Goal: Task Accomplishment & Management: Complete application form

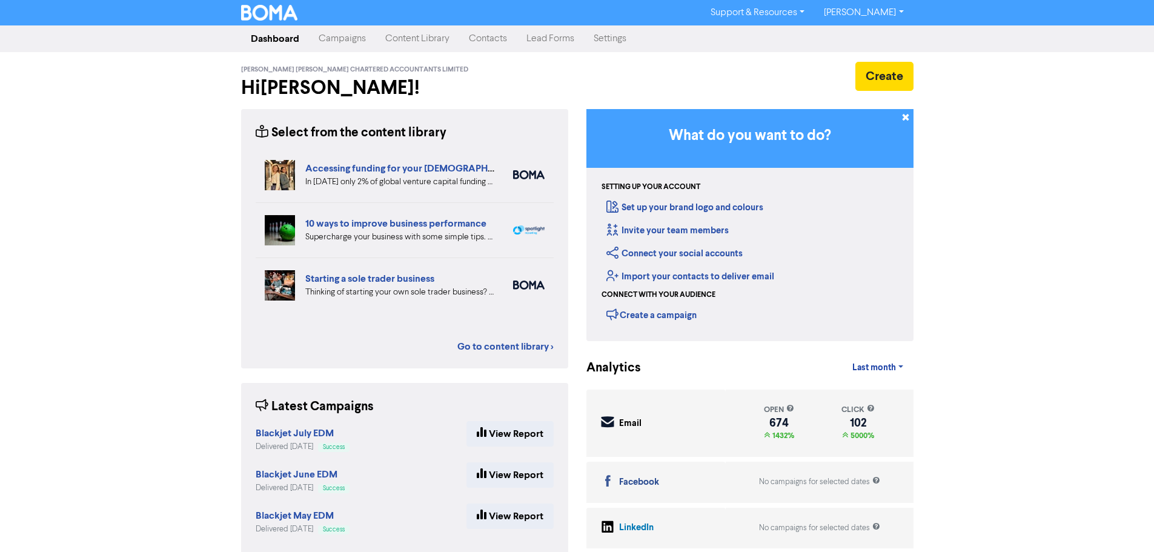
drag, startPoint x: 324, startPoint y: 35, endPoint x: 397, endPoint y: 50, distance: 74.4
click at [324, 35] on link "Campaigns" at bounding box center [342, 39] width 67 height 24
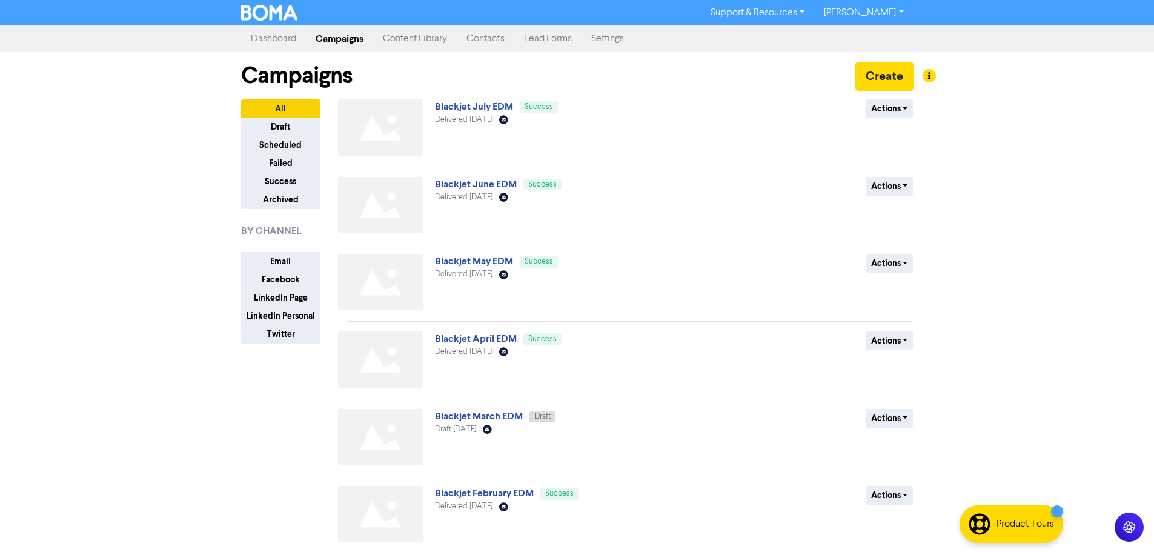
click at [492, 34] on link "Contacts" at bounding box center [486, 39] width 58 height 24
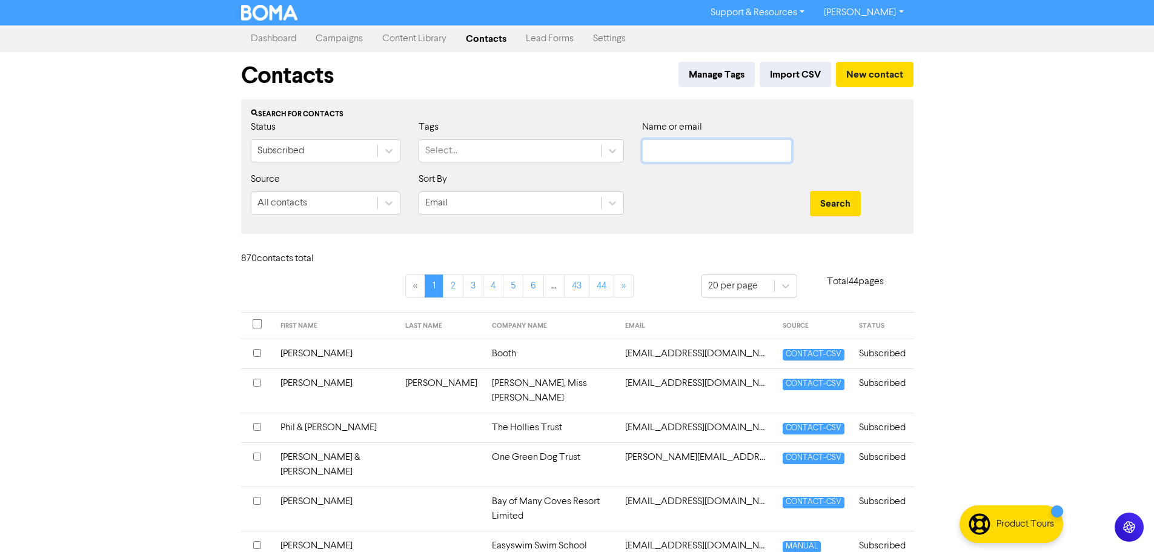
drag, startPoint x: 642, startPoint y: 148, endPoint x: 651, endPoint y: 148, distance: 9.1
click at [643, 148] on input "text" at bounding box center [717, 150] width 150 height 23
click at [651, 148] on input "text" at bounding box center [717, 150] width 150 height 23
type input "David Chan"
click at [810, 191] on button "Search" at bounding box center [835, 203] width 51 height 25
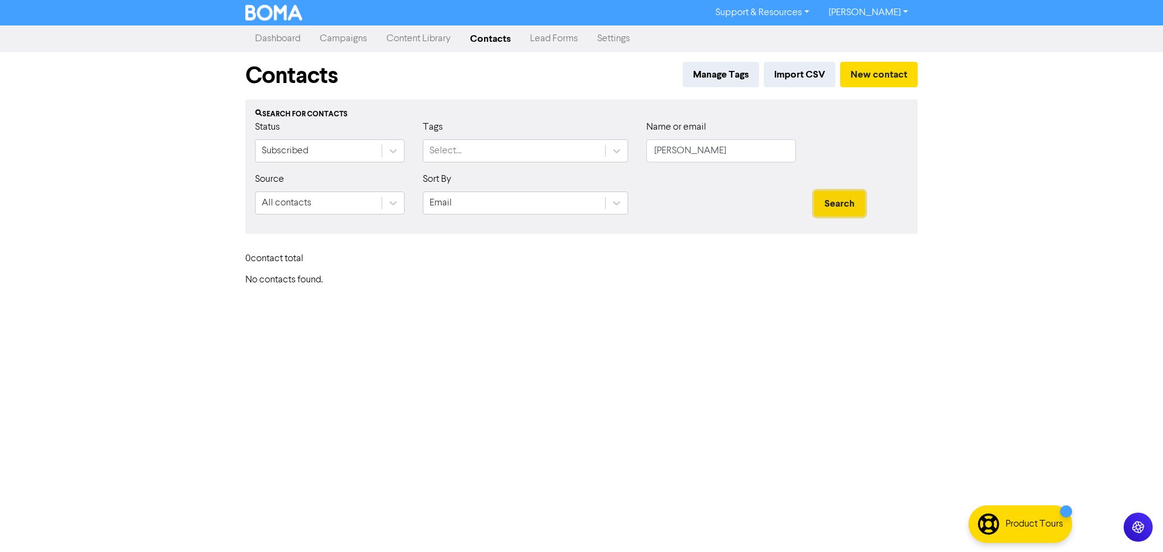
click at [845, 208] on button "Search" at bounding box center [839, 203] width 51 height 25
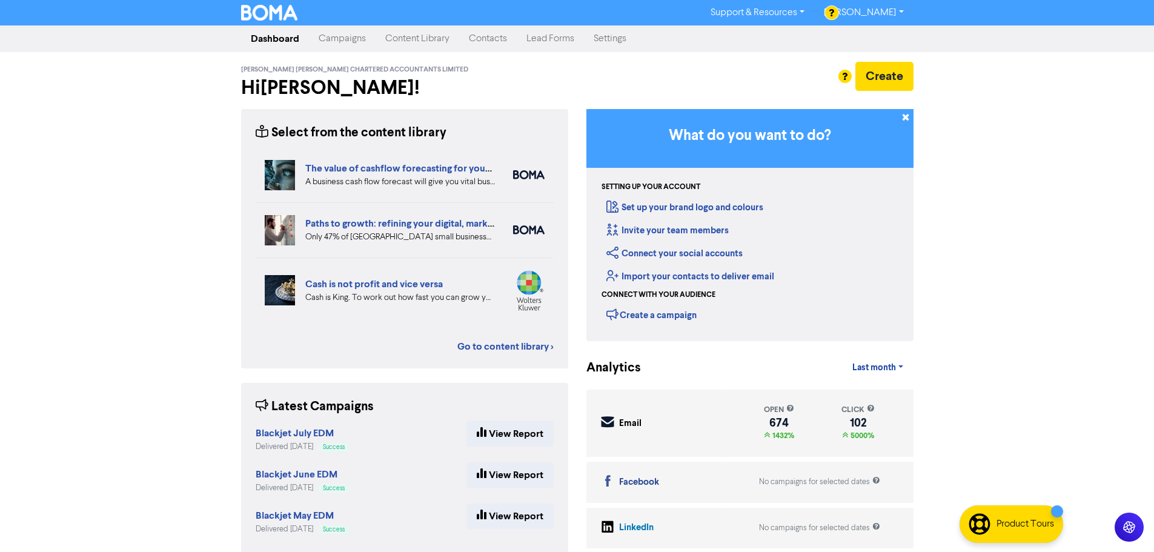
click at [611, 34] on link "Settings" at bounding box center [610, 39] width 52 height 24
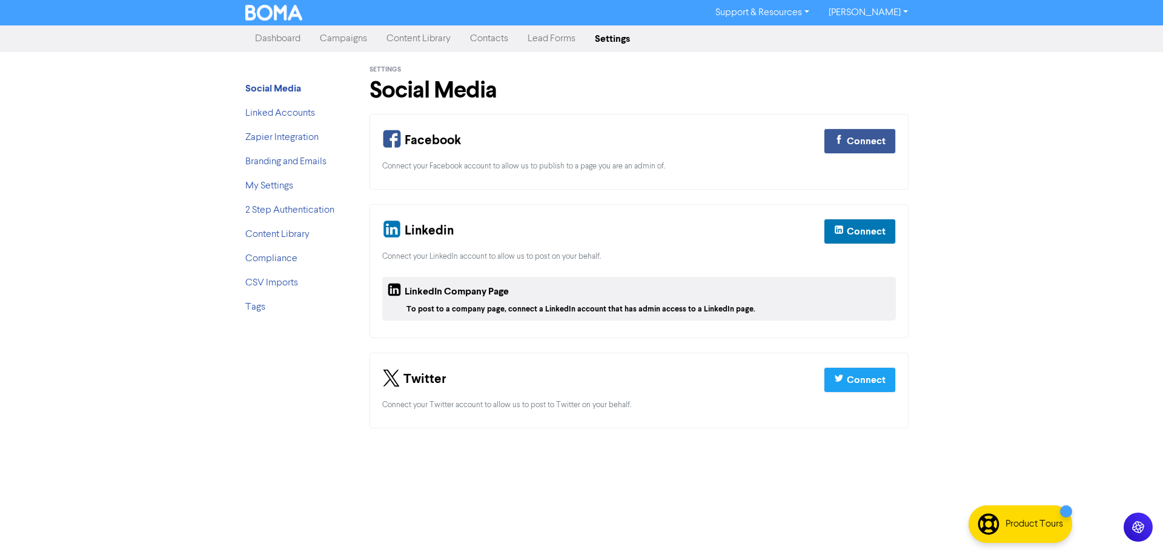
click at [495, 42] on link "Contacts" at bounding box center [489, 39] width 58 height 24
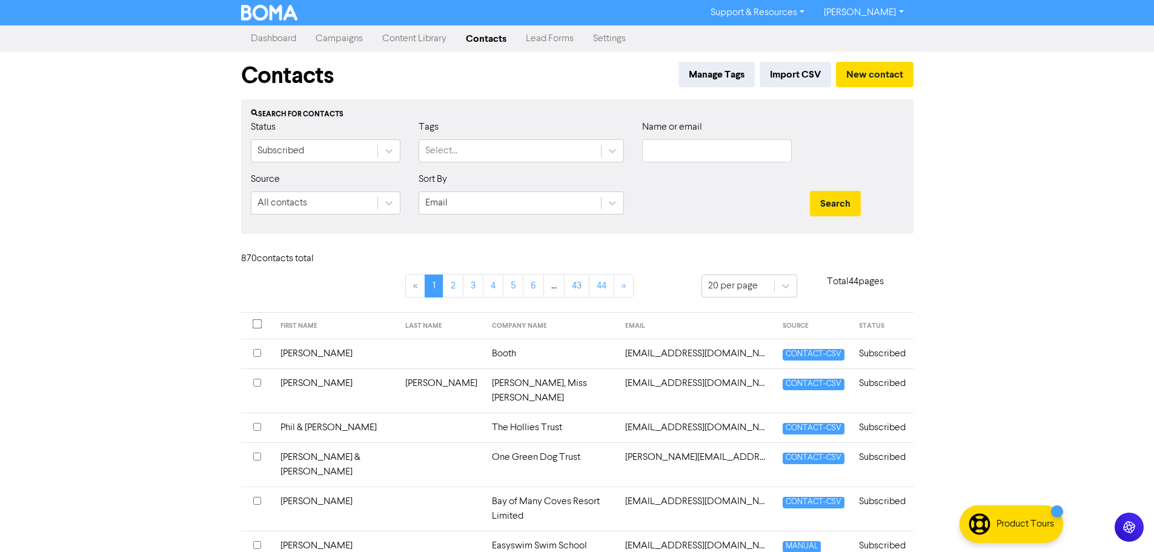
click at [714, 128] on div "Name or email" at bounding box center [717, 141] width 150 height 42
click at [714, 154] on input "text" at bounding box center [717, 150] width 150 height 23
paste input "dalsop@gmail.com"
type input "dalsop@gmail.com"
click at [858, 199] on button "Search" at bounding box center [835, 203] width 51 height 25
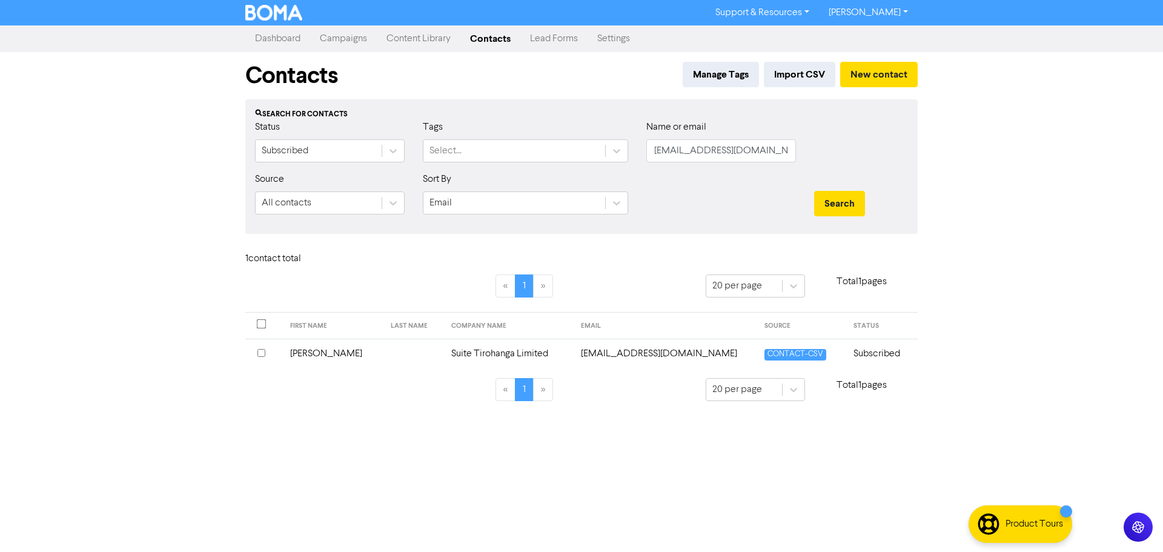
click at [482, 359] on td "Suite Tirohanga Limited" at bounding box center [509, 354] width 130 height 30
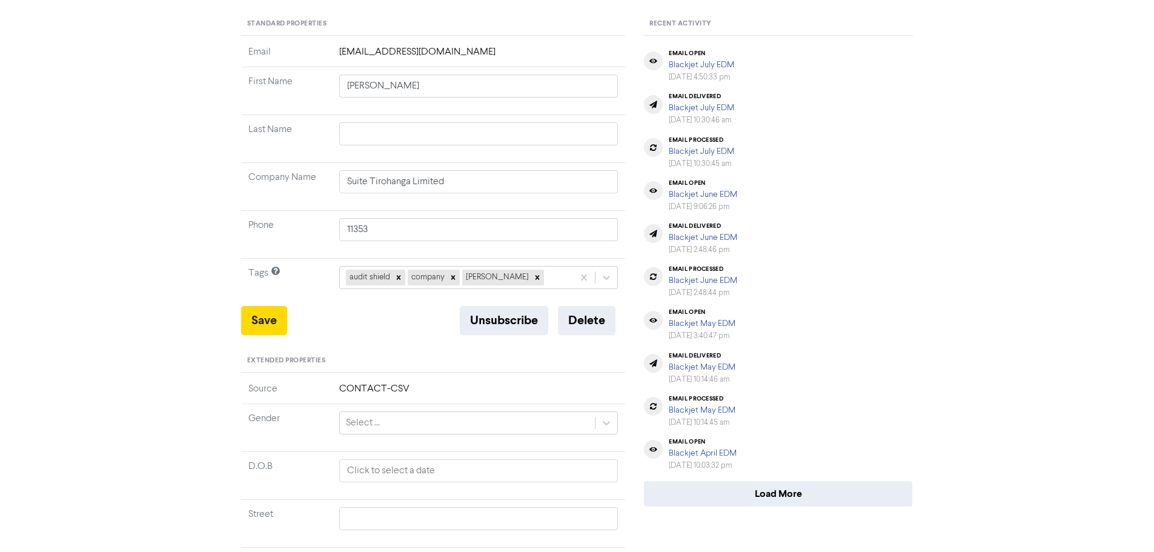
scroll to position [121, 0]
click at [587, 319] on button "Delete" at bounding box center [587, 319] width 58 height 29
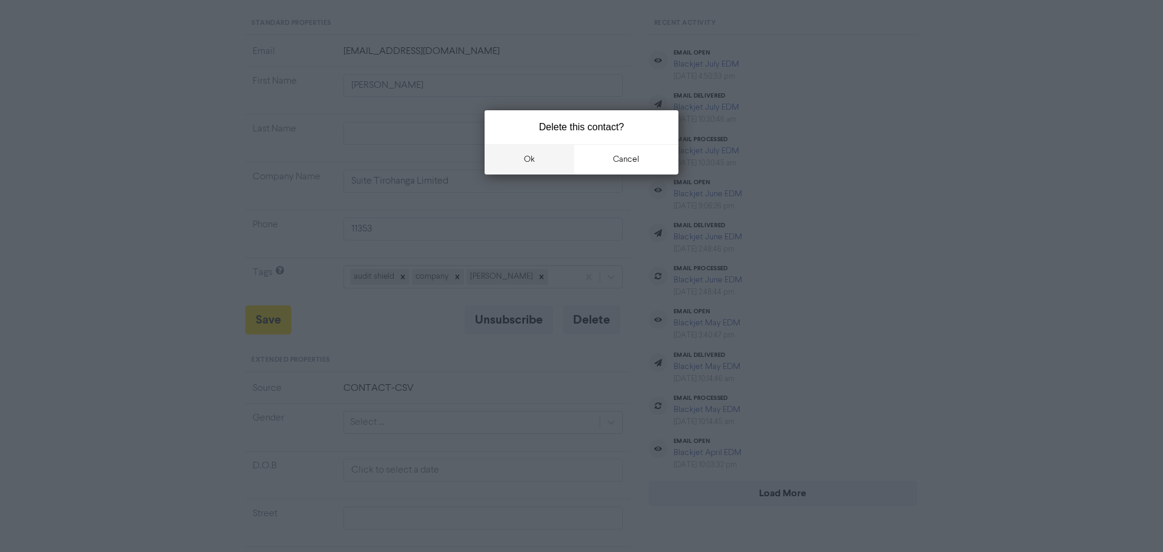
click at [517, 157] on button "ok" at bounding box center [530, 159] width 90 height 30
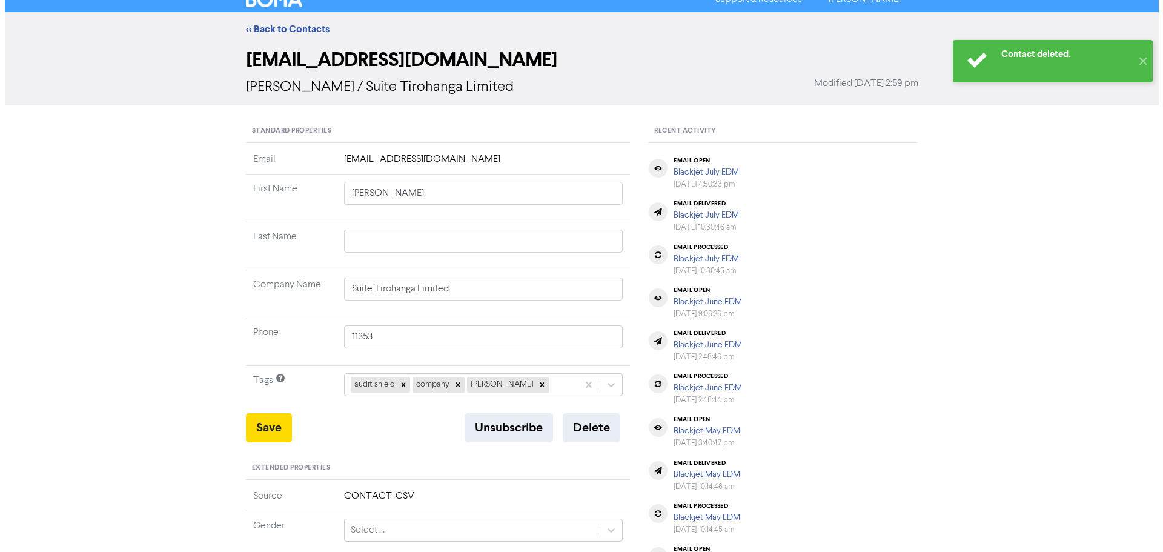
scroll to position [0, 0]
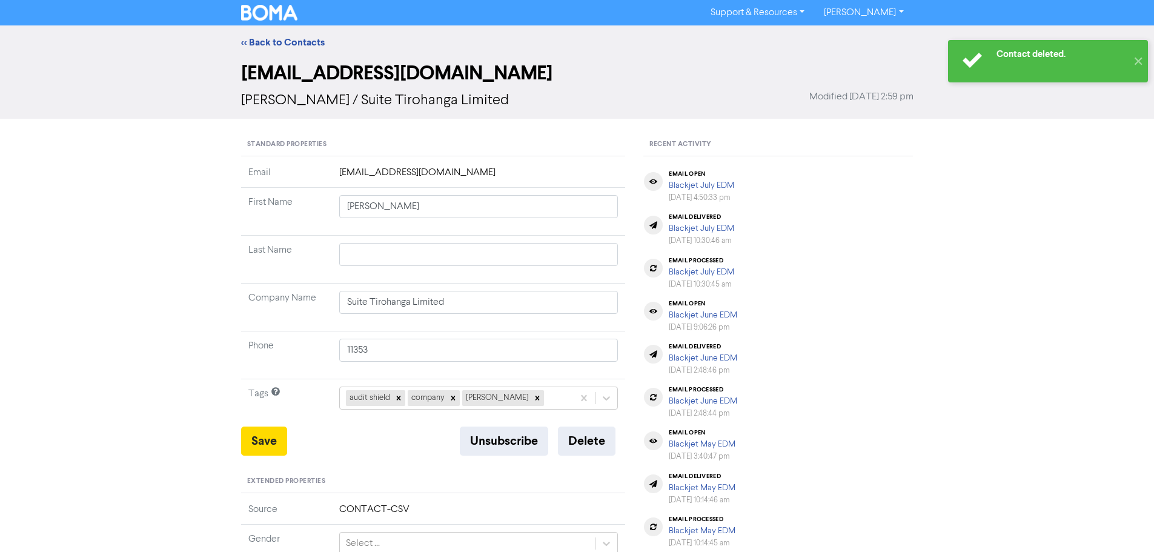
click at [261, 51] on div "<< Back to Contacts" at bounding box center [577, 42] width 1154 height 34
click at [262, 43] on link "<< Back to Contacts" at bounding box center [283, 42] width 84 height 12
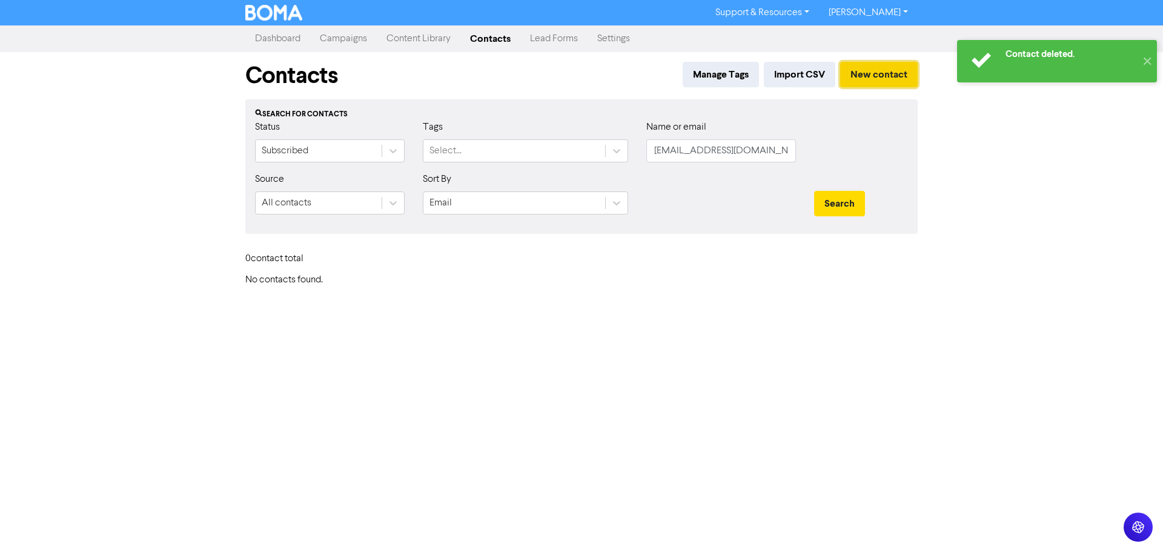
click at [891, 69] on button "New contact" at bounding box center [879, 74] width 78 height 25
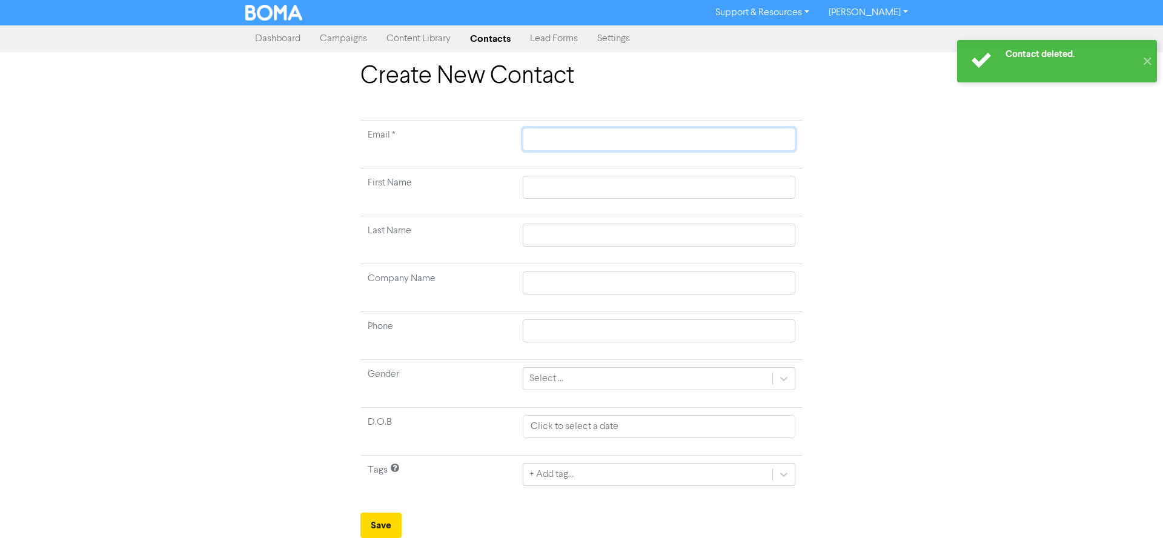
click at [559, 143] on input "text" at bounding box center [659, 139] width 273 height 23
paste input "david@suite.co.nz"
type input "david@suite.co.nz"
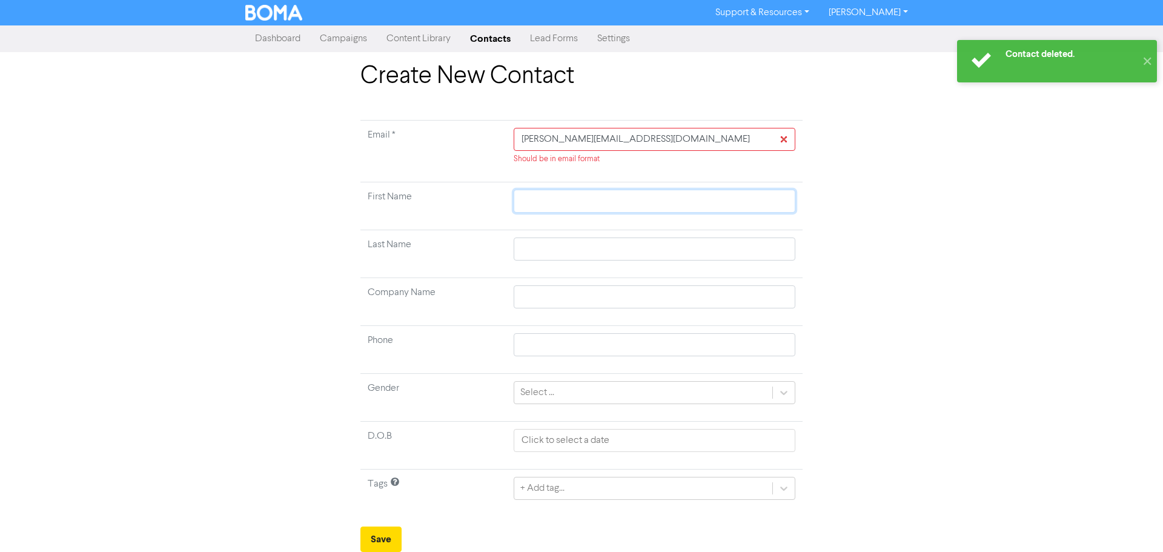
click at [599, 185] on td at bounding box center [654, 206] width 296 height 48
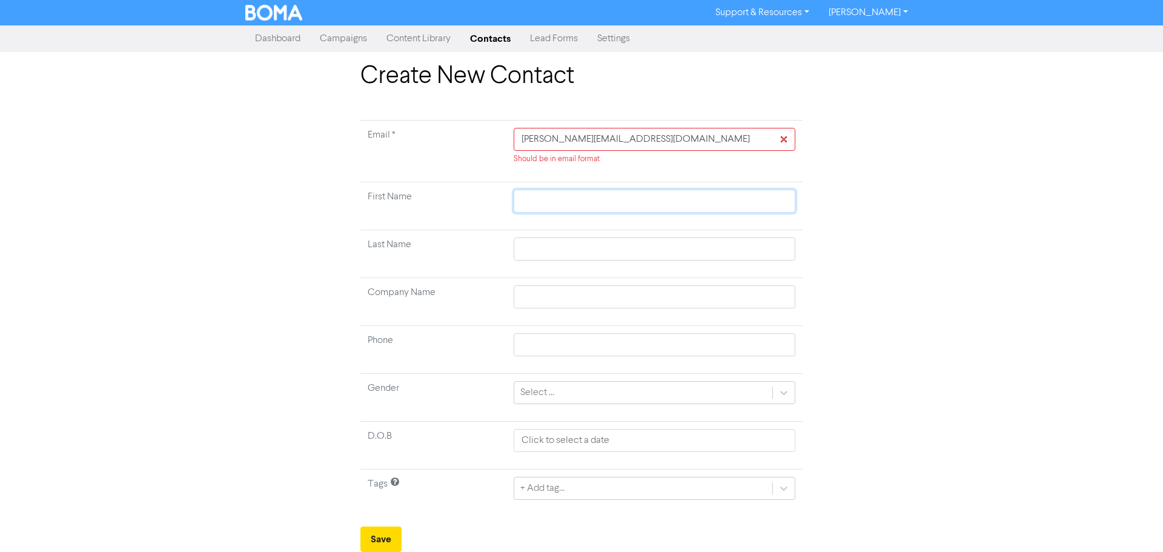
type input "D"
type input "Da"
type input "Dav"
type input "Davi"
type input "David"
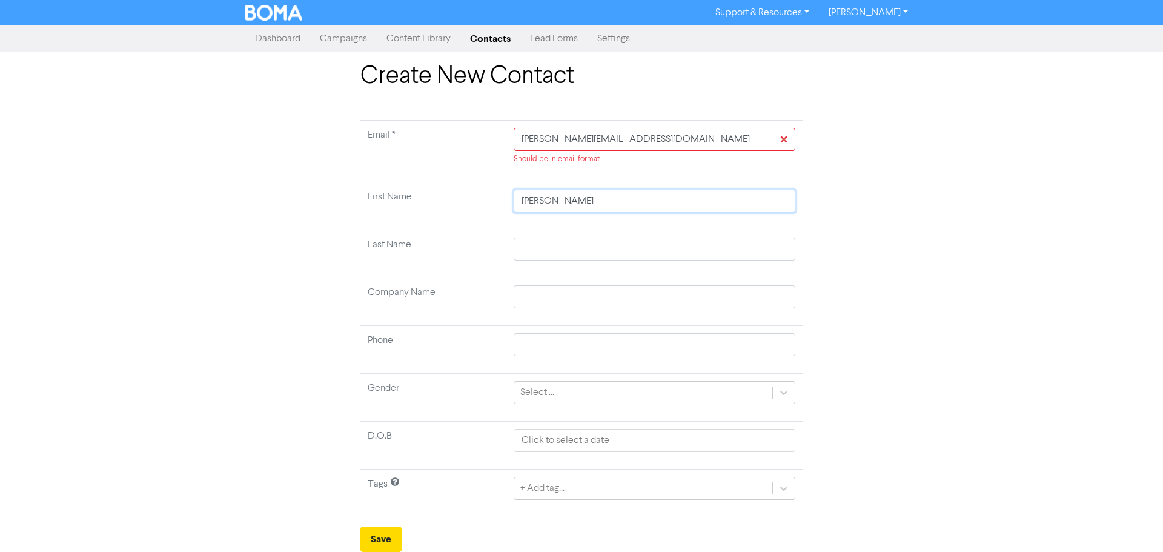
type input "David"
drag, startPoint x: 542, startPoint y: 290, endPoint x: 685, endPoint y: 290, distance: 143.0
click at [542, 290] on input "text" at bounding box center [655, 296] width 282 height 23
type input "S"
type input "Su"
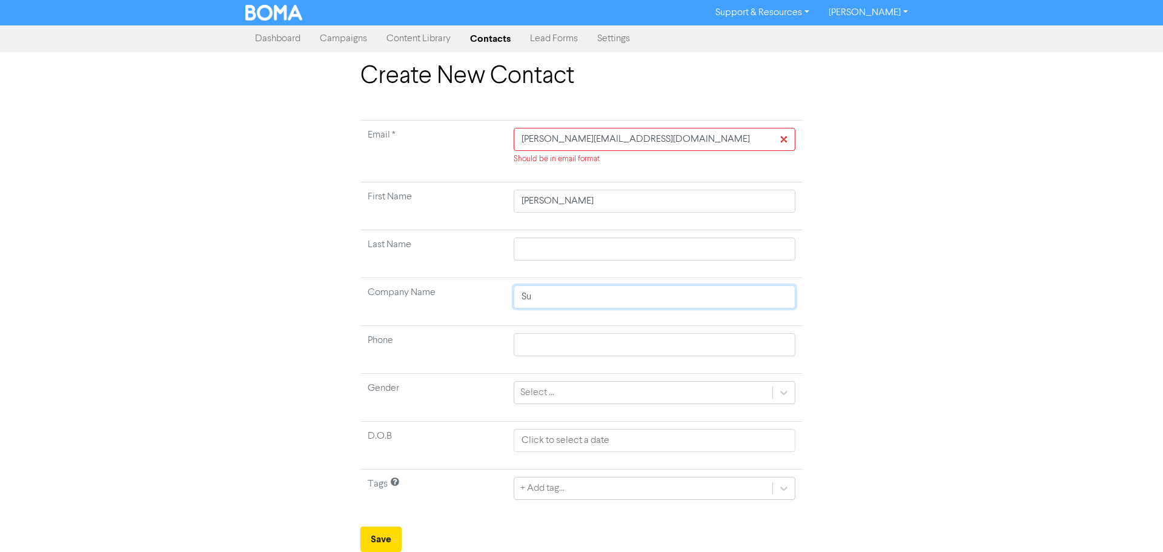
type input "Sui"
type input "Suit"
type input "Suite"
type input "Suite T"
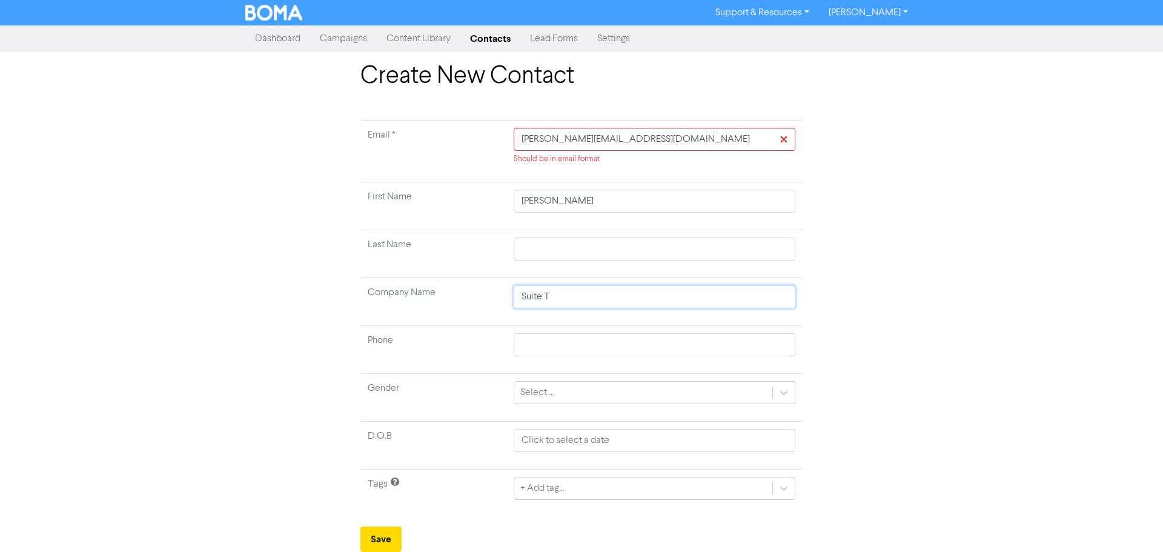
type input "Suite Ti"
type input "Suite Tir"
type input "Suite Tiro"
type input "Suite Tiroh"
type input "Suite Tiroha"
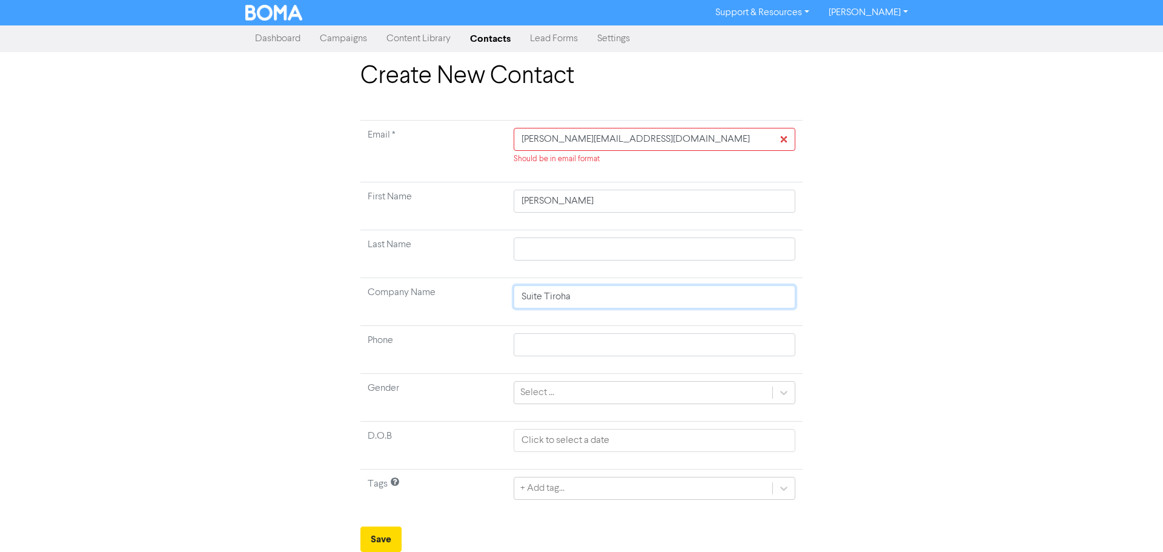
type input "Suite Tirohan"
type input "Suite Tirohang"
type input "Suite Tirohanga"
type input "Suite Tirohanga L"
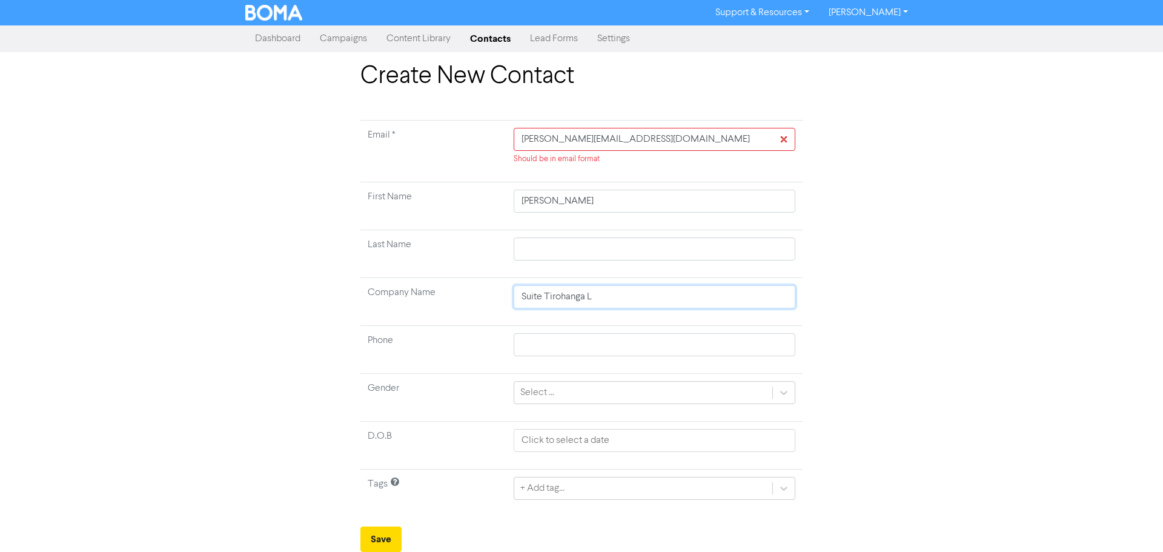
type input "Suite Tirohanga Li"
type input "Suite Tirohanga Lim"
type input "Suite Tirohanga Limi"
type input "Suite Tirohanga Limit"
type input "Suite Tirohanga Limite"
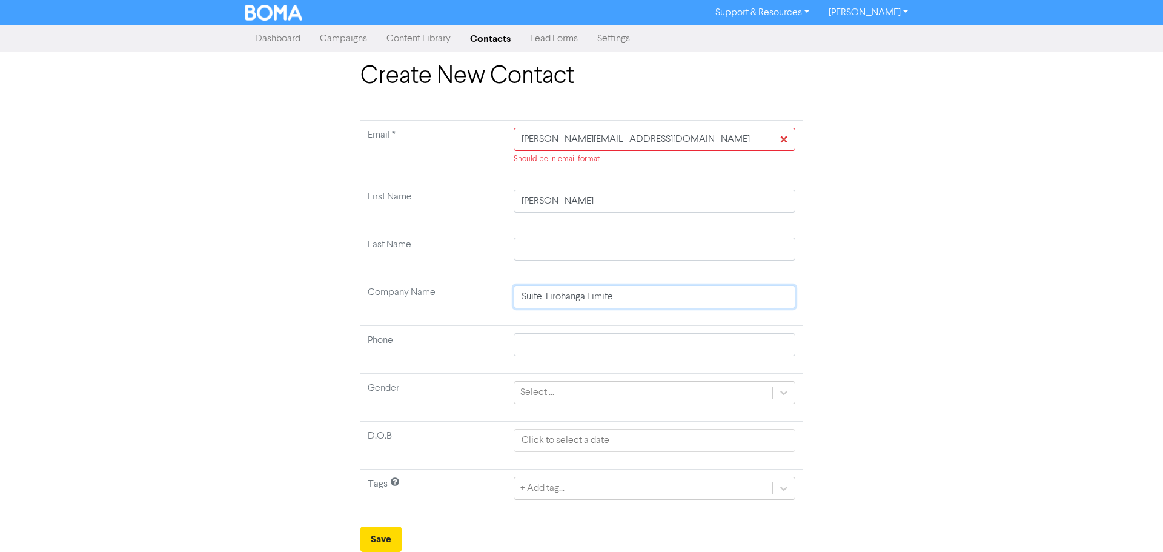
type input "Suite Tirohanga Limited"
drag, startPoint x: 532, startPoint y: 348, endPoint x: 606, endPoint y: 348, distance: 74.5
click at [532, 348] on input "text" at bounding box center [655, 344] width 282 height 23
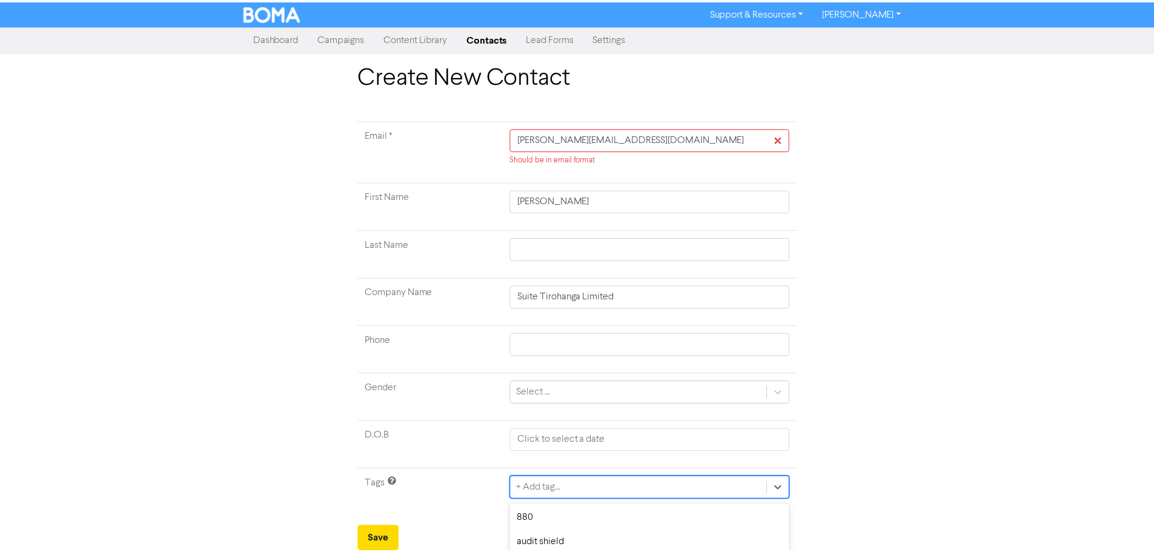
scroll to position [134, 0]
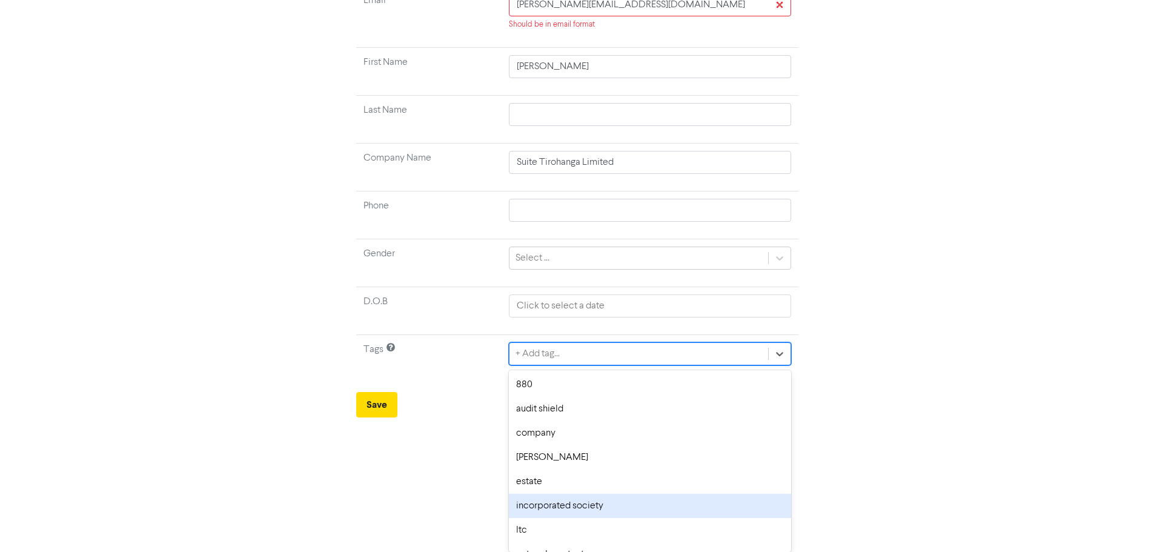
click at [545, 365] on div "option incorporated society focused, 6 of 12. 12 results available. Use Up and …" at bounding box center [650, 353] width 282 height 23
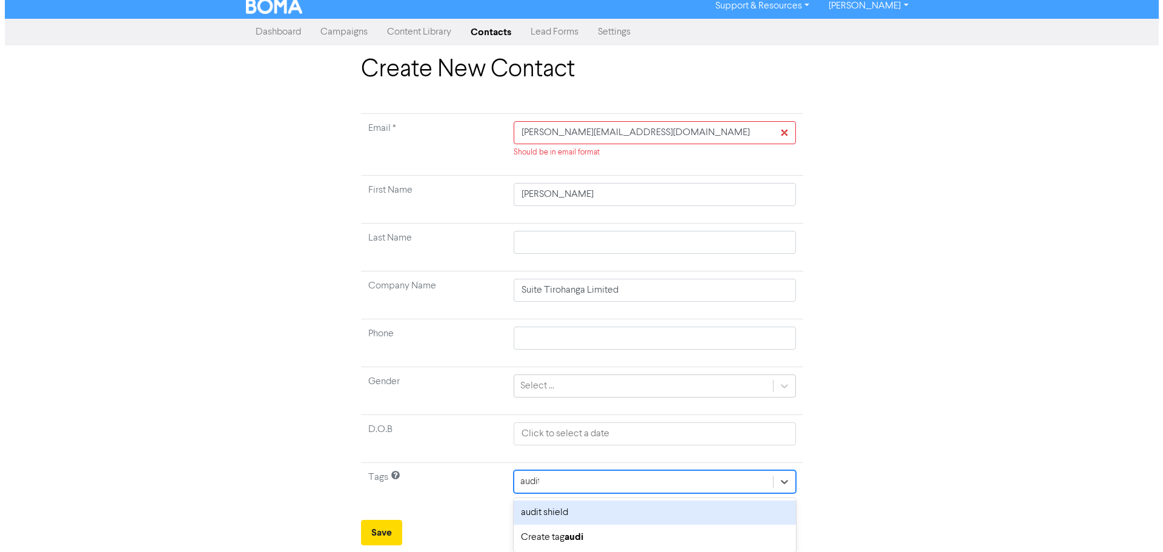
scroll to position [0, 0]
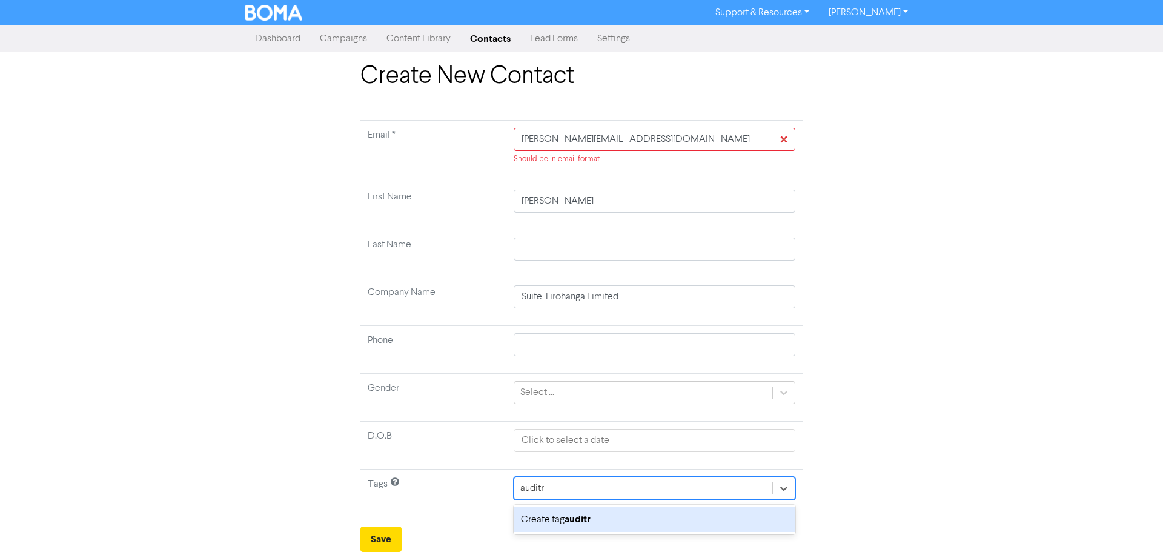
type input "audit"
click at [544, 516] on div "audit shield" at bounding box center [650, 519] width 282 height 24
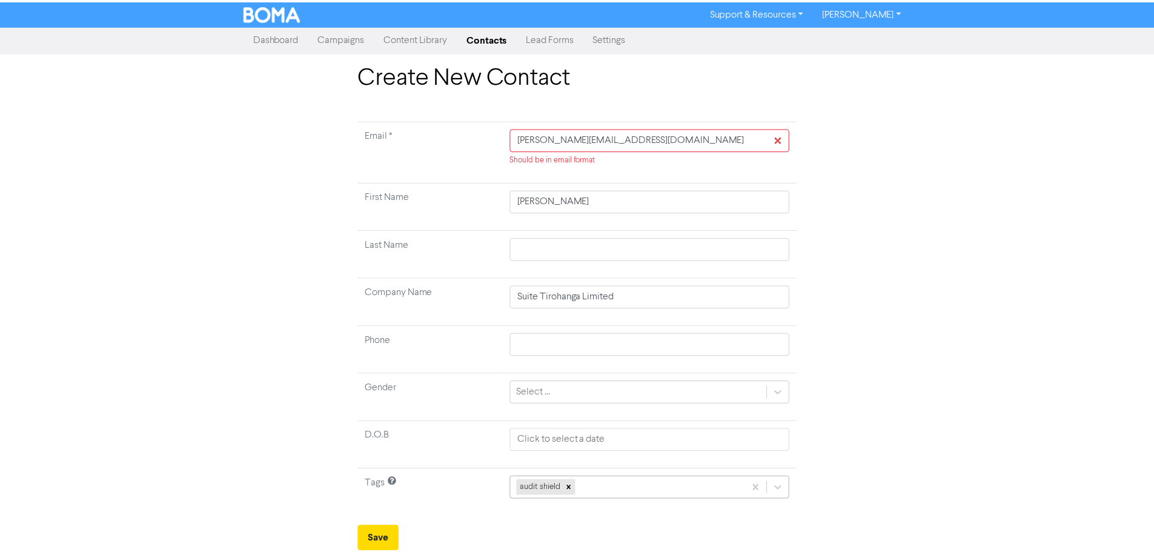
scroll to position [134, 0]
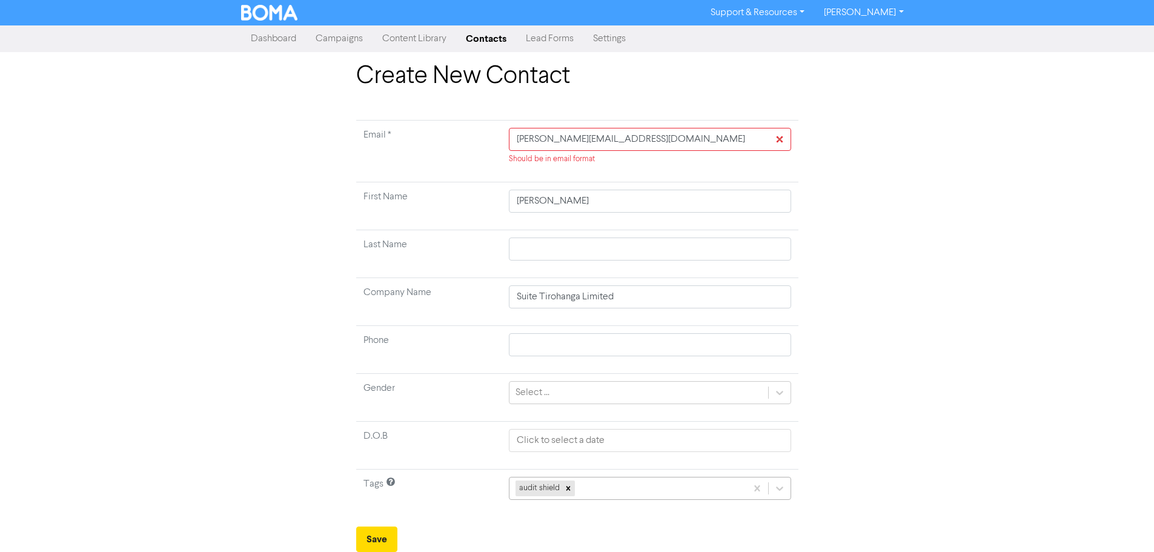
click at [668, 488] on div "audit shield" at bounding box center [650, 488] width 282 height 23
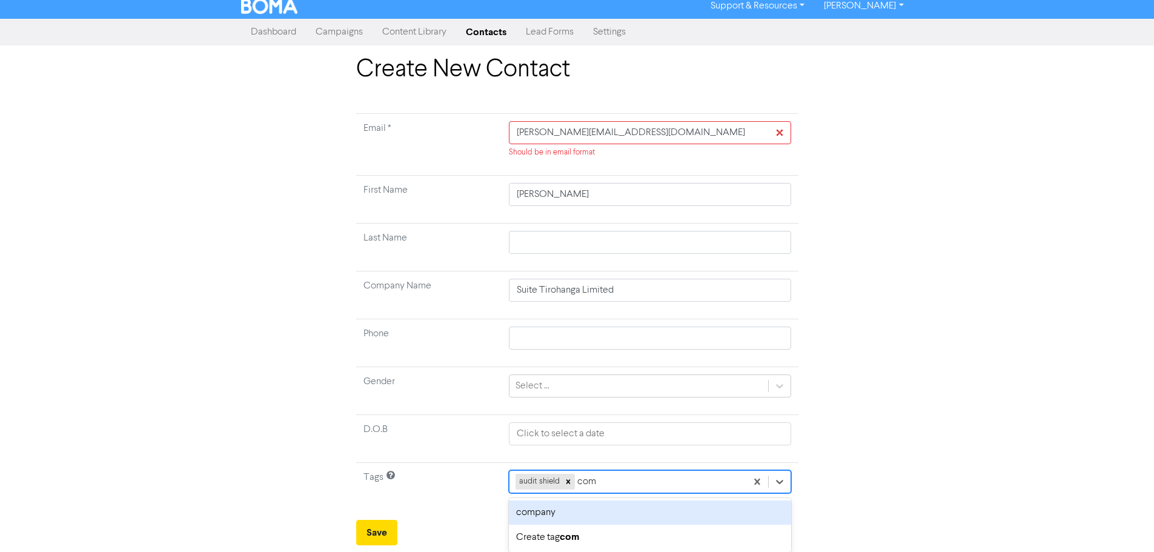
scroll to position [7, 0]
type input "comp"
click at [563, 513] on div "company" at bounding box center [650, 512] width 282 height 24
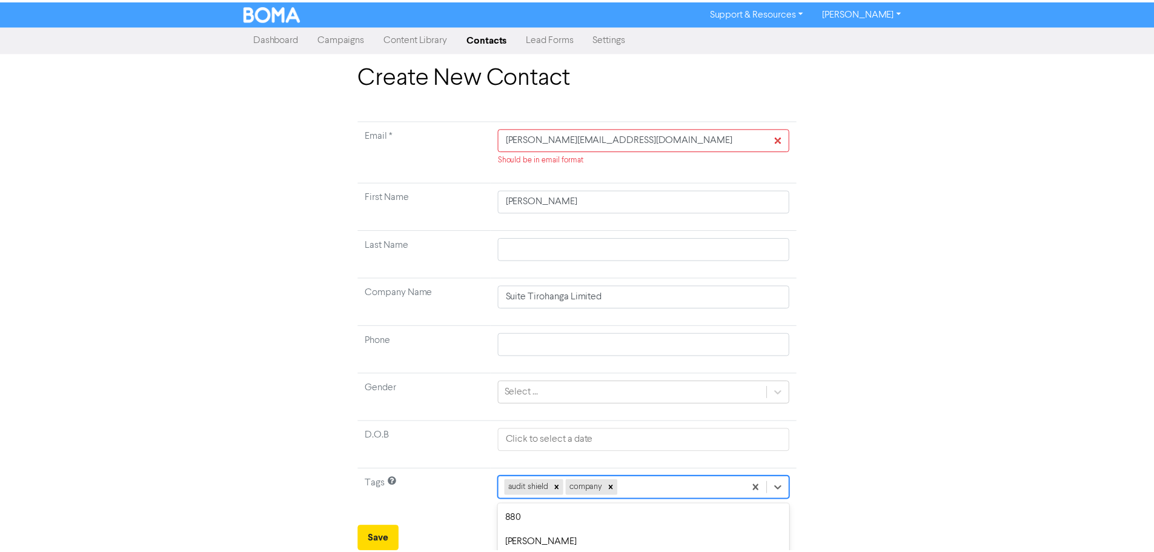
scroll to position [134, 0]
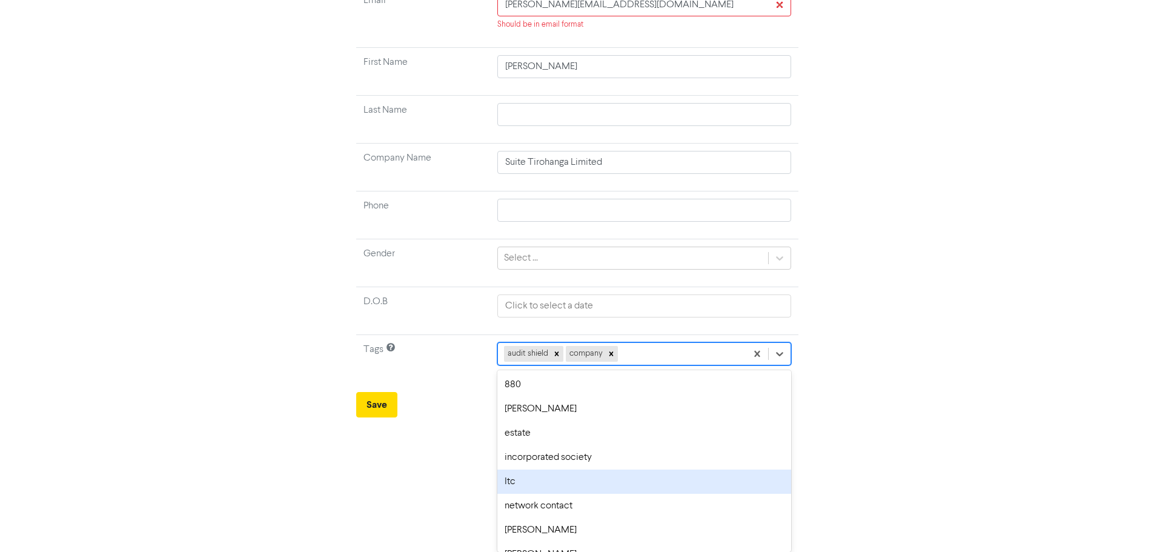
click at [645, 365] on div "option ltc focused, 7 of 12. 10 results available. Use Up and Down to choose op…" at bounding box center [644, 353] width 294 height 23
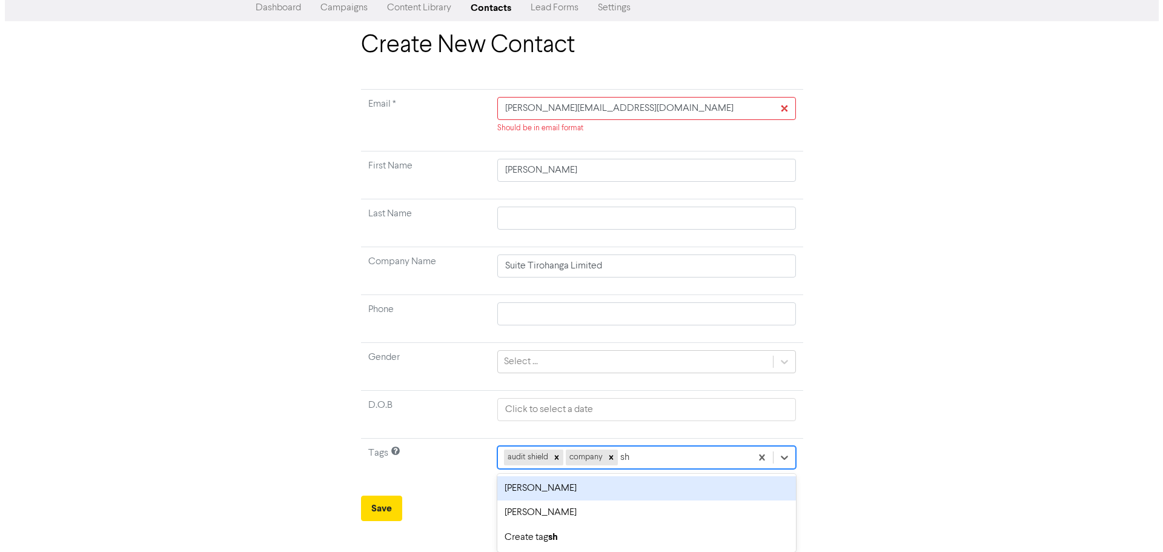
scroll to position [0, 0]
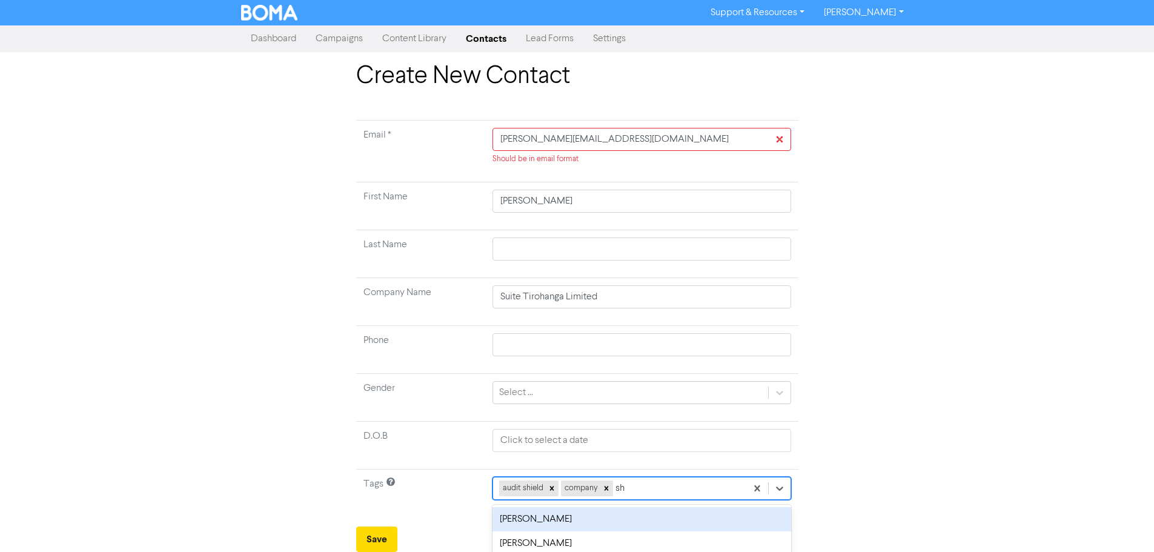
type input "sha"
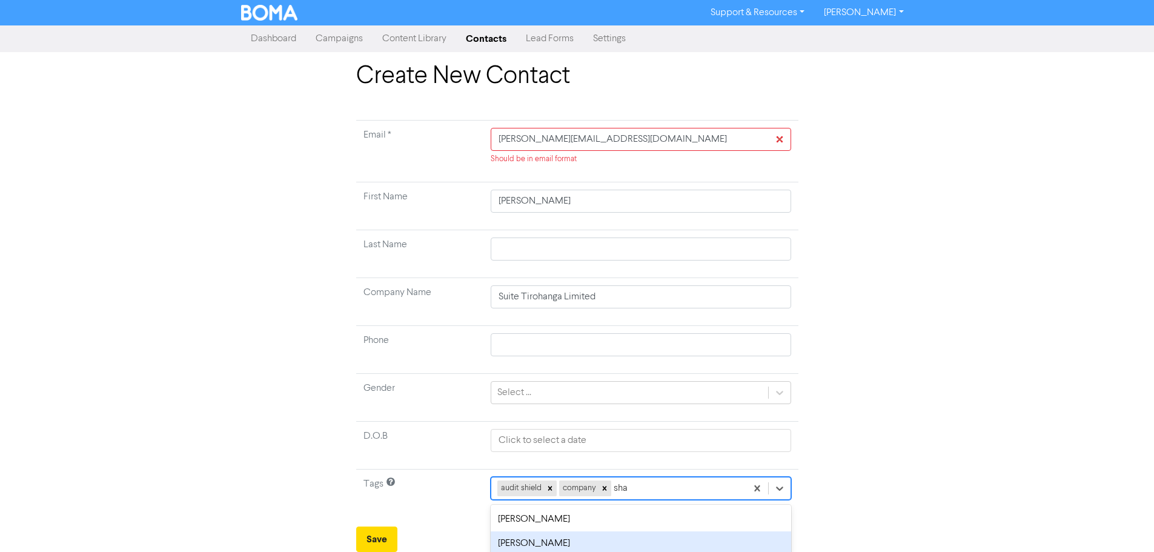
click at [566, 540] on div "shane" at bounding box center [641, 543] width 300 height 24
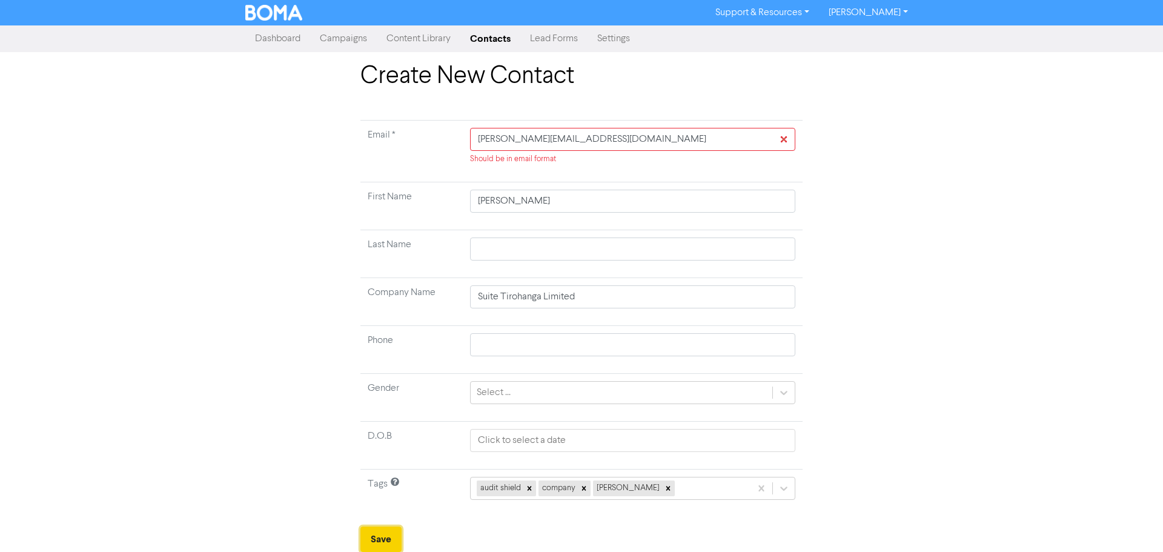
click at [379, 534] on button "Save" at bounding box center [380, 538] width 41 height 25
drag, startPoint x: 493, startPoint y: 136, endPoint x: 395, endPoint y: 134, distance: 97.6
click at [395, 134] on tr "Email * david@suite.co.nz Should be in email format" at bounding box center [581, 152] width 442 height 62
click at [593, 140] on input "david@suite.co.nz" at bounding box center [632, 139] width 325 height 23
type input "david@suite.co.nz"
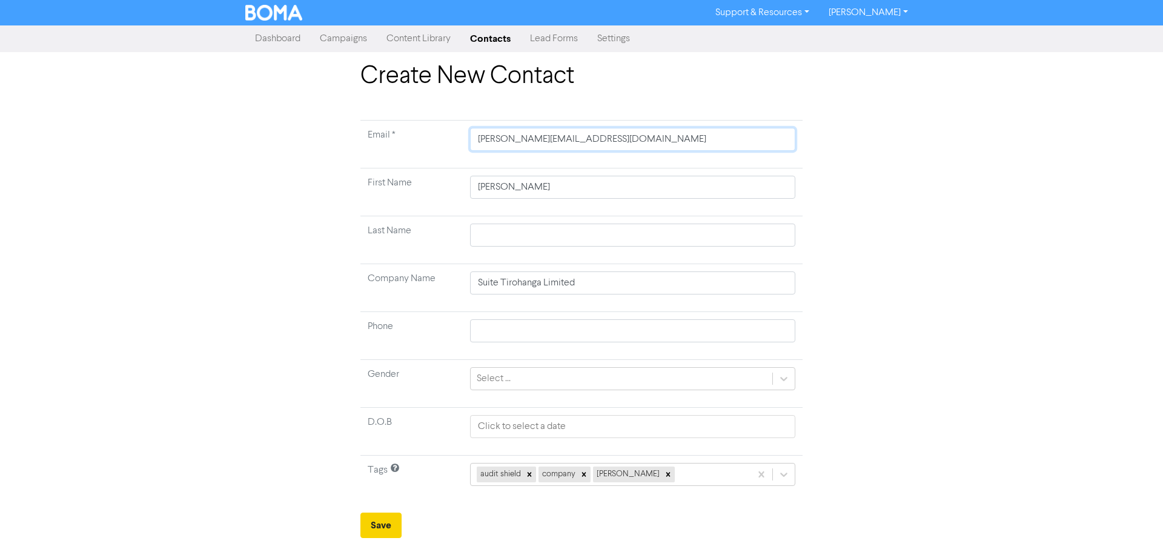
type input "david@suite.co.nz"
click at [382, 525] on button "Save" at bounding box center [380, 525] width 41 height 25
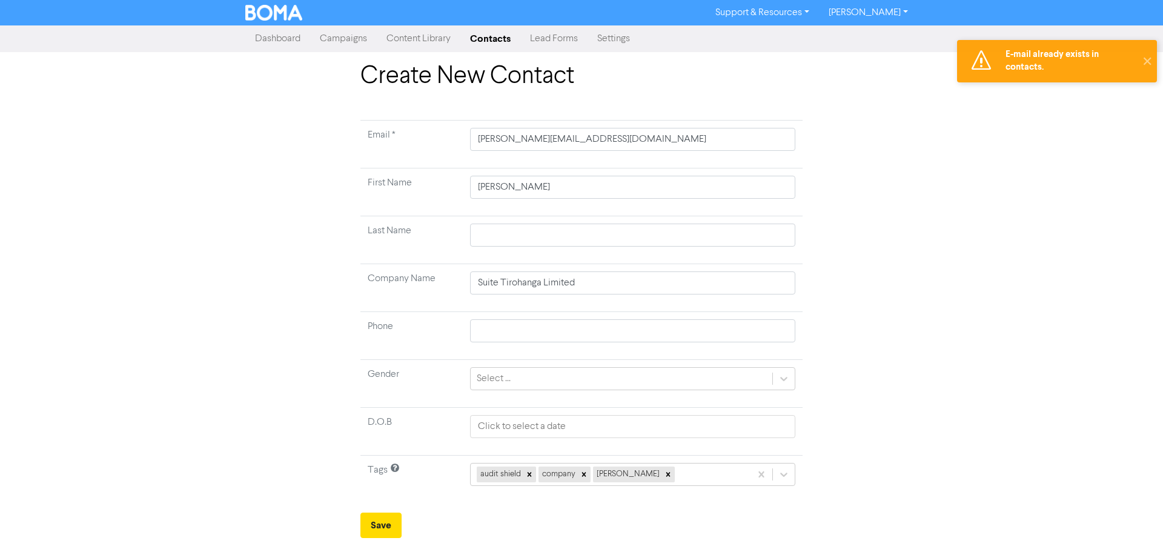
click at [291, 45] on link "Dashboard" at bounding box center [277, 39] width 65 height 24
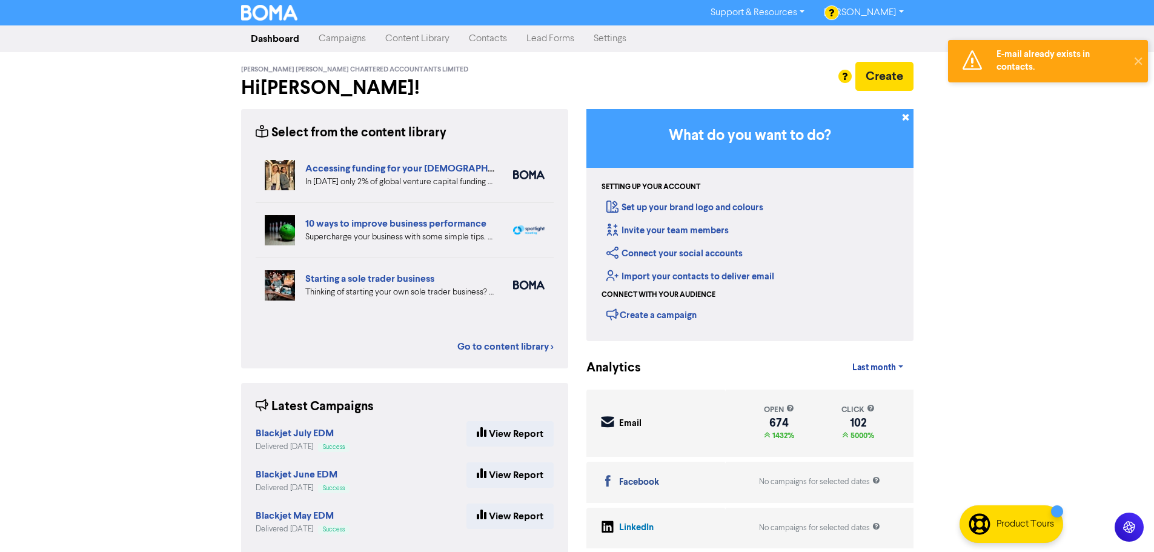
click at [619, 40] on link "Settings" at bounding box center [610, 39] width 52 height 24
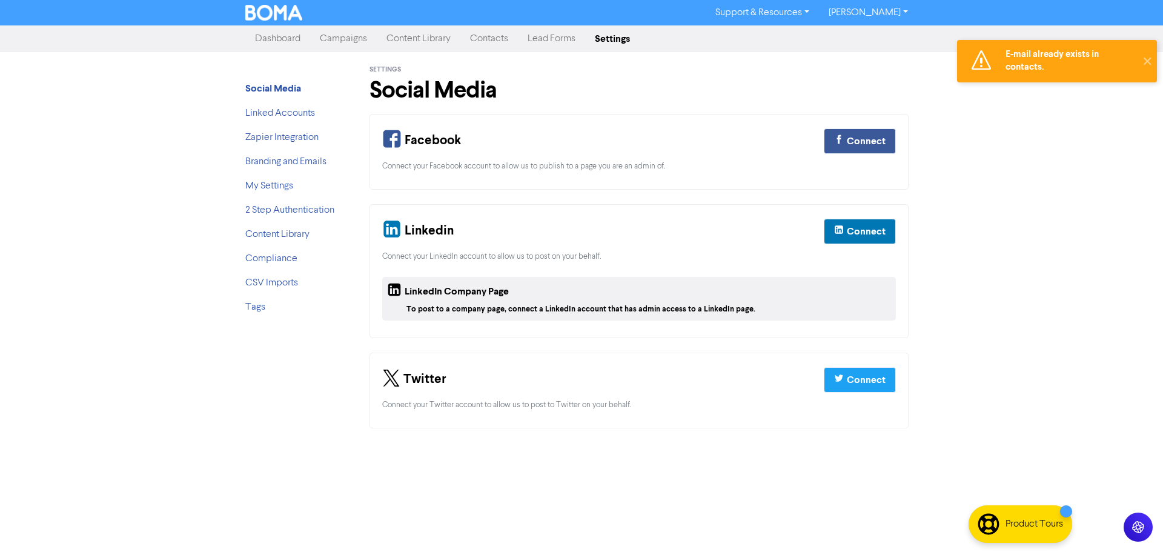
click at [495, 45] on link "Contacts" at bounding box center [489, 39] width 58 height 24
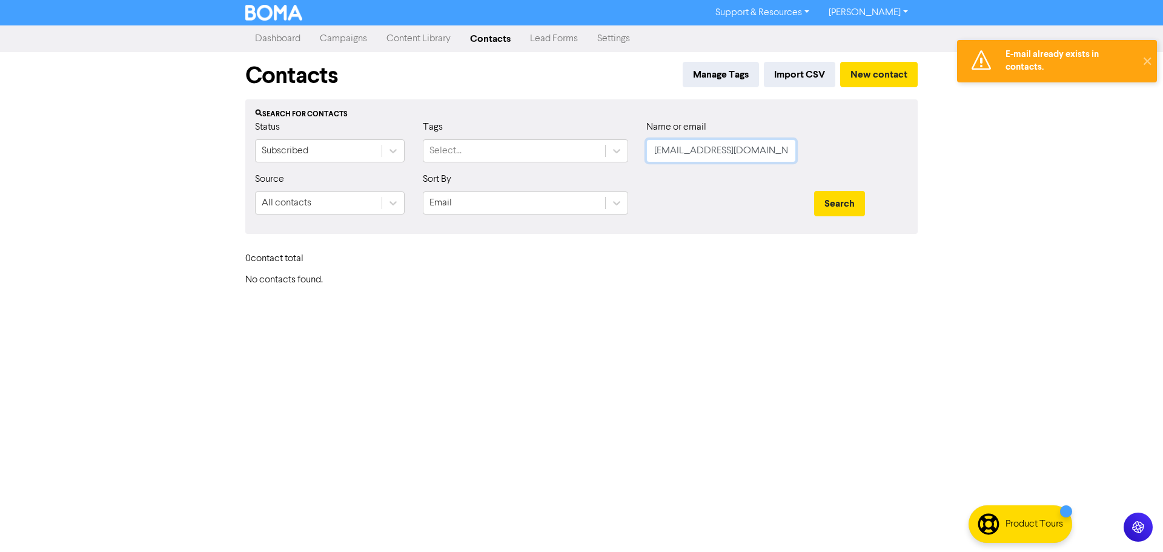
click at [686, 147] on input "dalsop@gmail.com" at bounding box center [721, 150] width 150 height 23
drag, startPoint x: 771, startPoint y: 145, endPoint x: 478, endPoint y: 153, distance: 292.7
click at [478, 153] on div "Status Subscribed Tags Select... Name or email dalsop@gmail.com" at bounding box center [581, 146] width 671 height 52
paste input "vid@suite.co.nz"
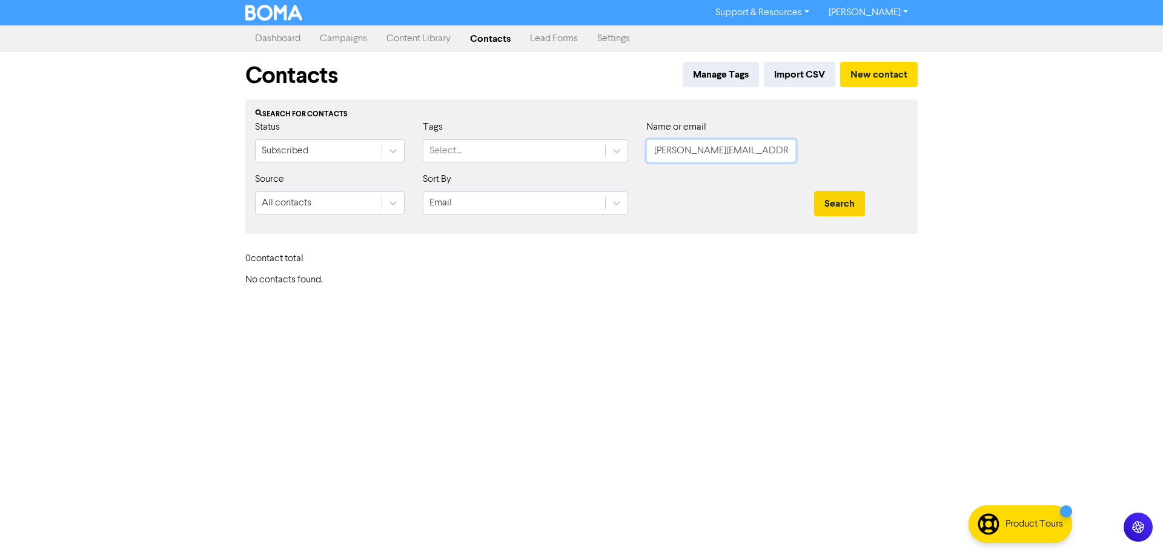
type input "david@suite.co.nz"
click at [815, 206] on button "Search" at bounding box center [839, 203] width 51 height 25
click at [837, 201] on button "Search" at bounding box center [839, 203] width 51 height 25
click at [835, 205] on button "Search" at bounding box center [839, 203] width 51 height 25
click at [837, 205] on button "Search" at bounding box center [839, 203] width 51 height 25
